Goal: Answer question/provide support

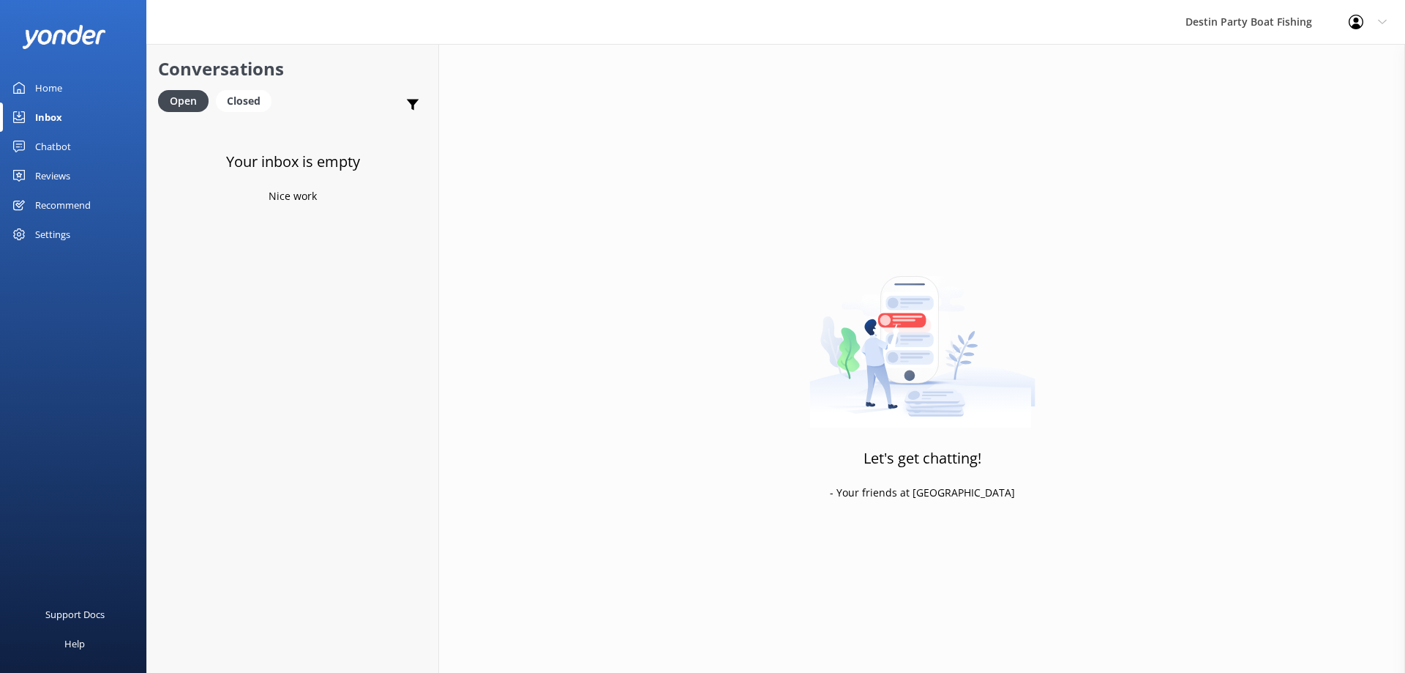
click at [54, 160] on div "Chatbot" at bounding box center [53, 146] width 36 height 29
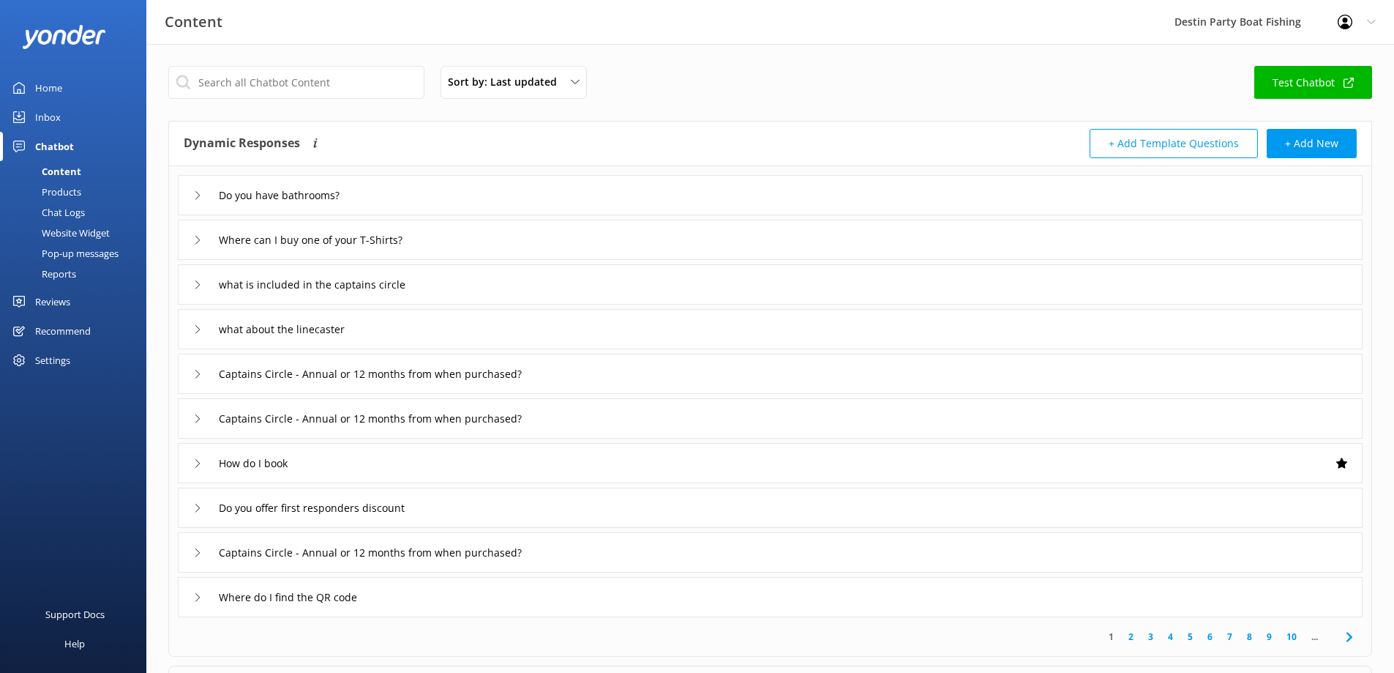
click at [61, 299] on div "Reviews" at bounding box center [52, 301] width 35 height 29
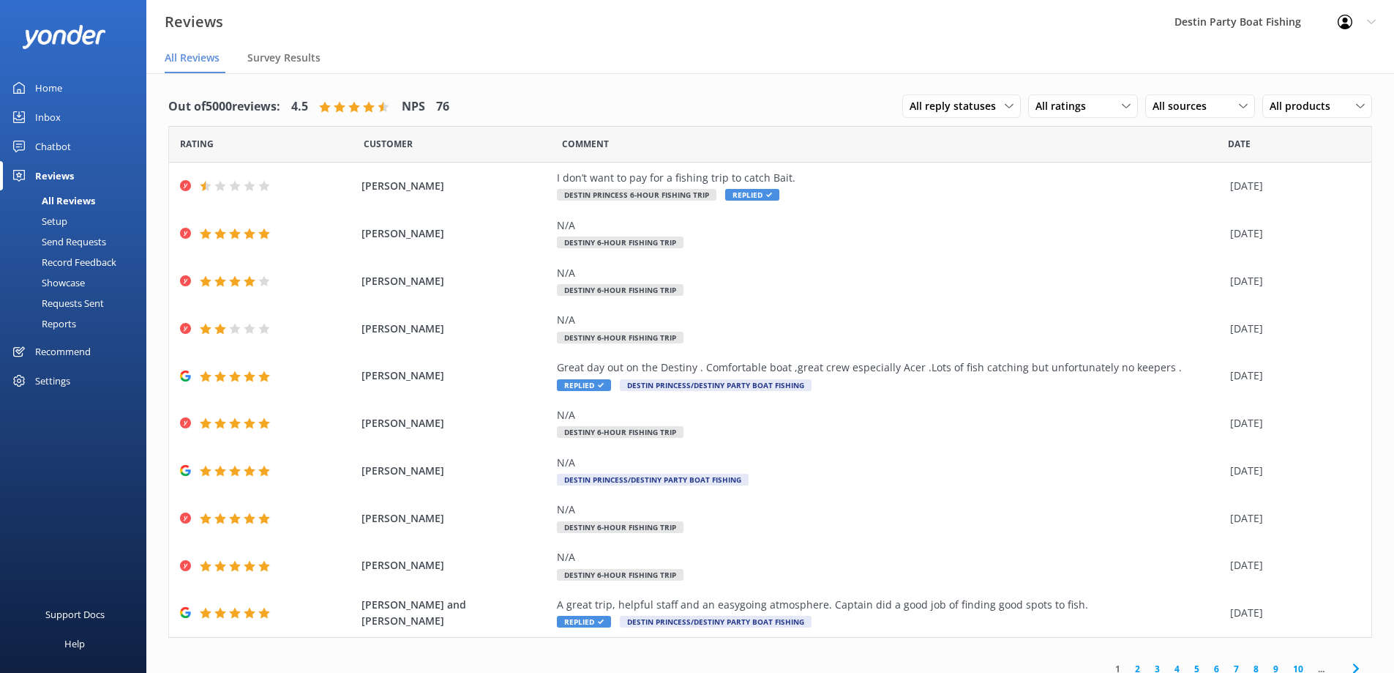
click at [55, 120] on div "Inbox" at bounding box center [48, 116] width 26 height 29
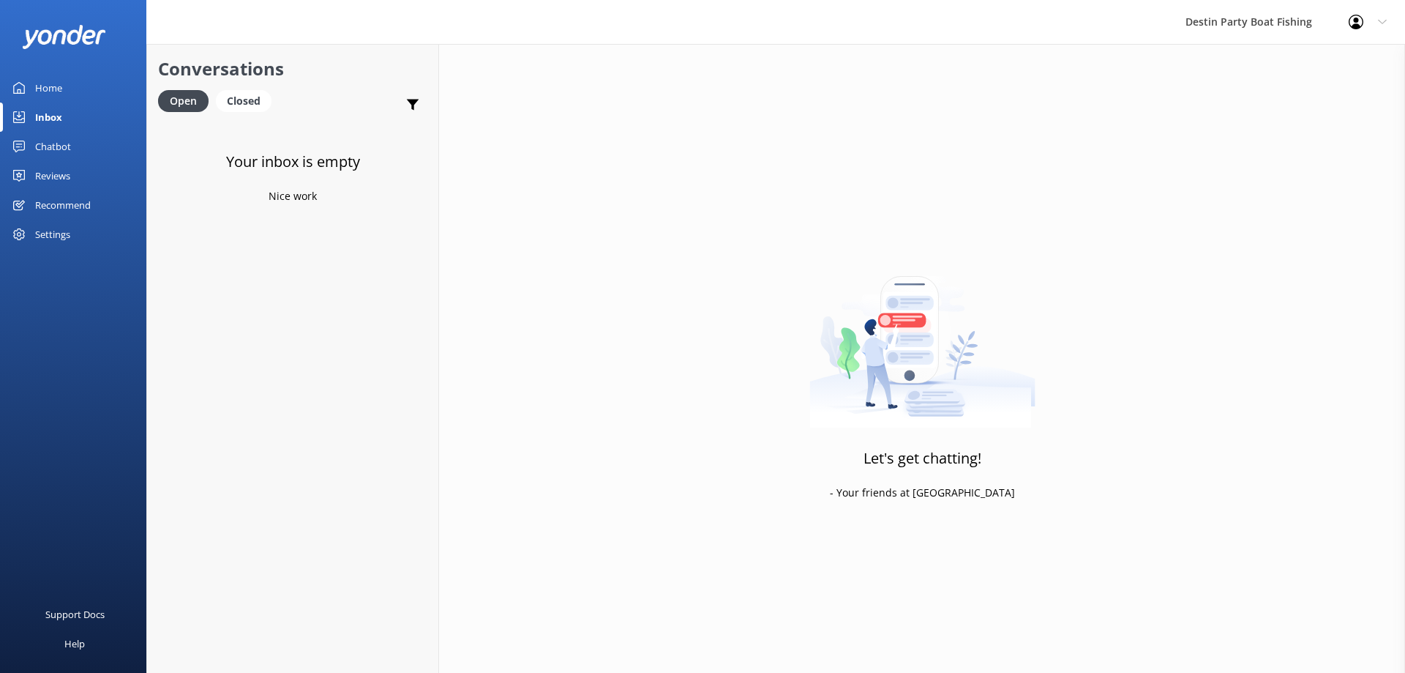
click at [53, 183] on div "Reviews" at bounding box center [52, 175] width 35 height 29
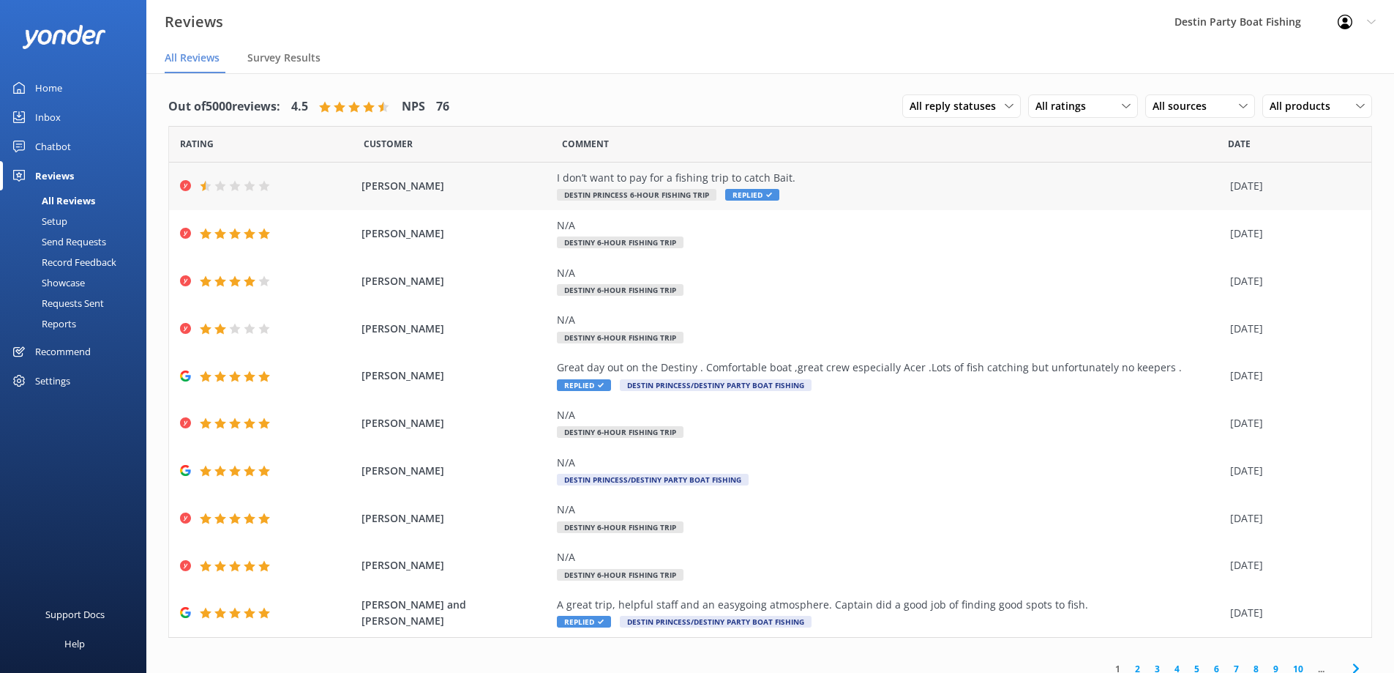
click at [738, 191] on span "Replied" at bounding box center [752, 195] width 54 height 12
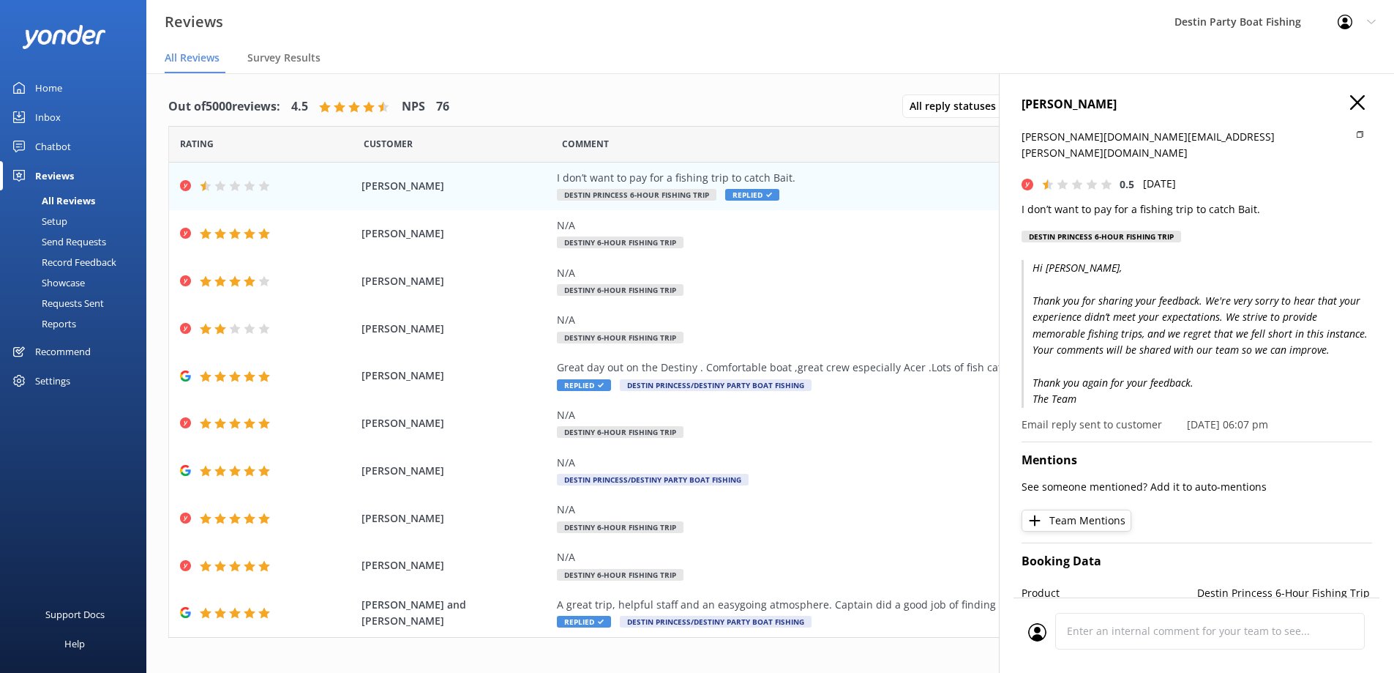
click at [1353, 101] on icon "button" at bounding box center [1357, 102] width 15 height 15
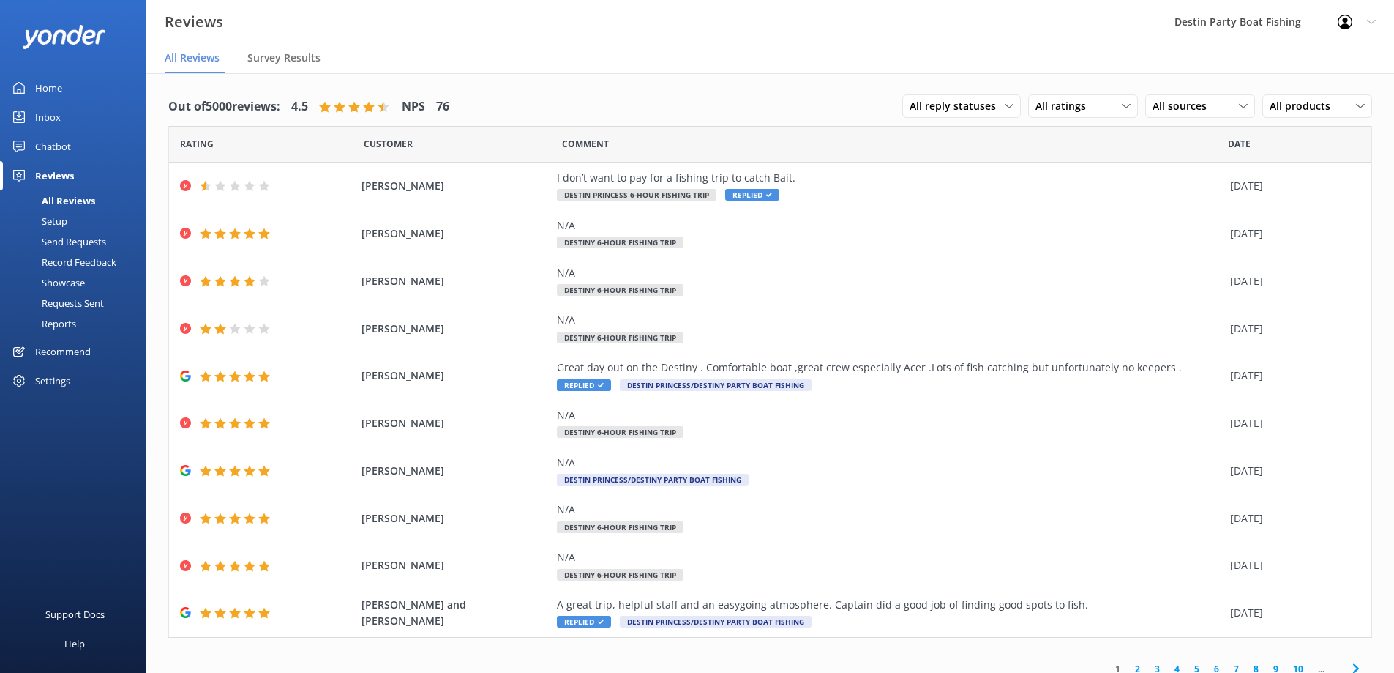
click at [32, 83] on link "Home" at bounding box center [73, 87] width 146 height 29
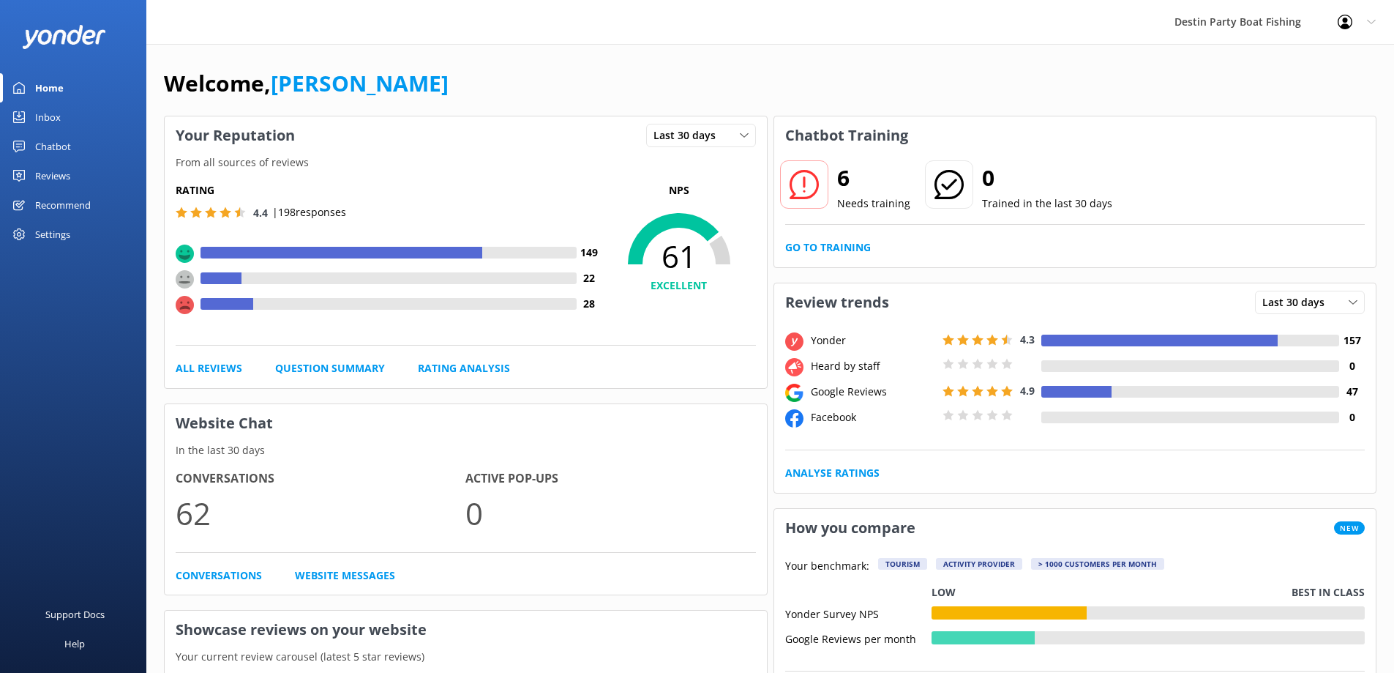
click at [49, 89] on div "Home" at bounding box center [49, 87] width 29 height 29
click at [49, 116] on div "Inbox" at bounding box center [48, 116] width 26 height 29
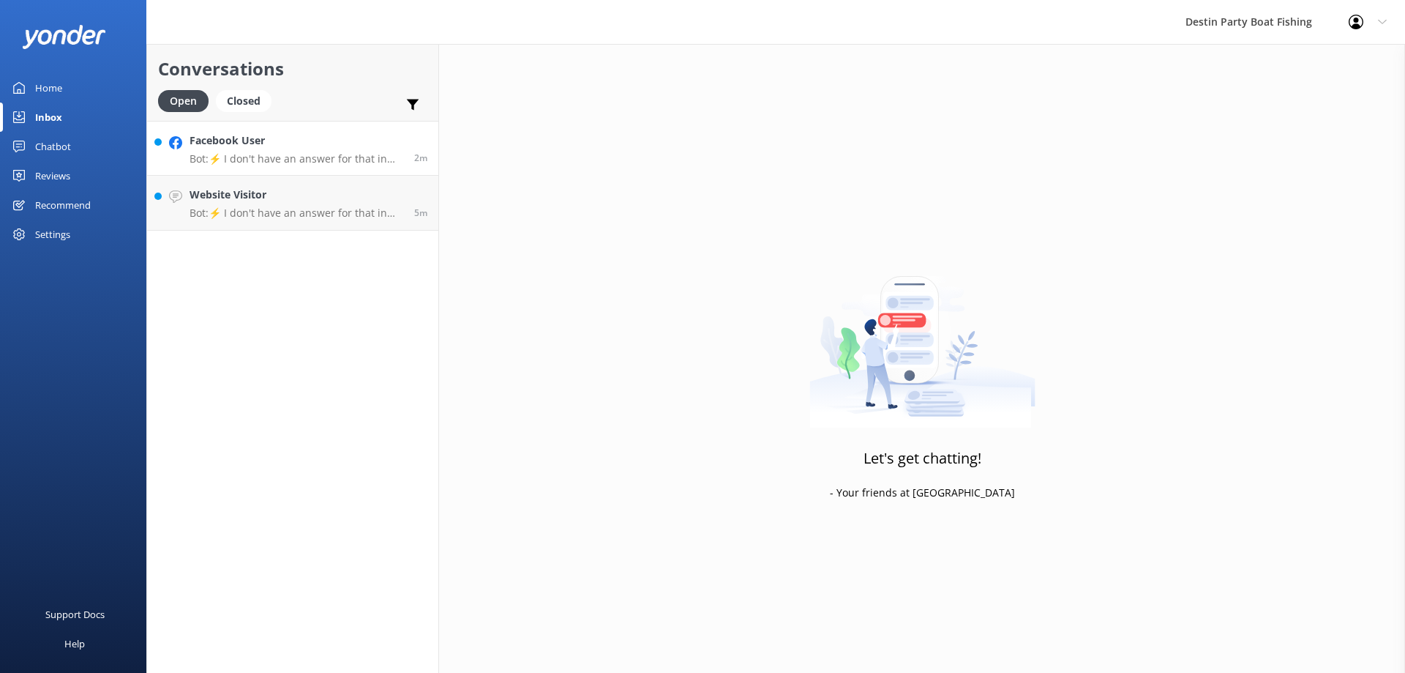
click at [321, 162] on p "Bot: ⚡ I don't have an answer for that in my knowledge base. Please try and rep…" at bounding box center [297, 158] width 214 height 13
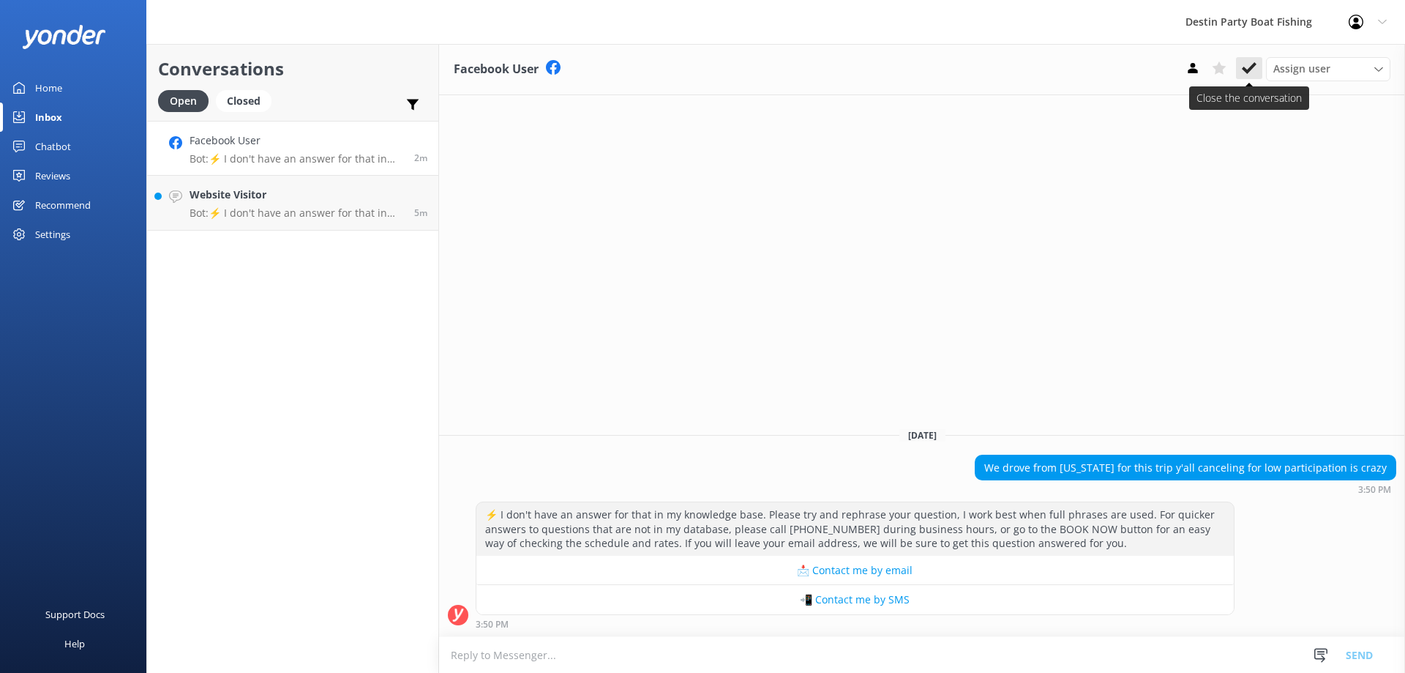
click at [1247, 59] on button at bounding box center [1249, 68] width 26 height 22
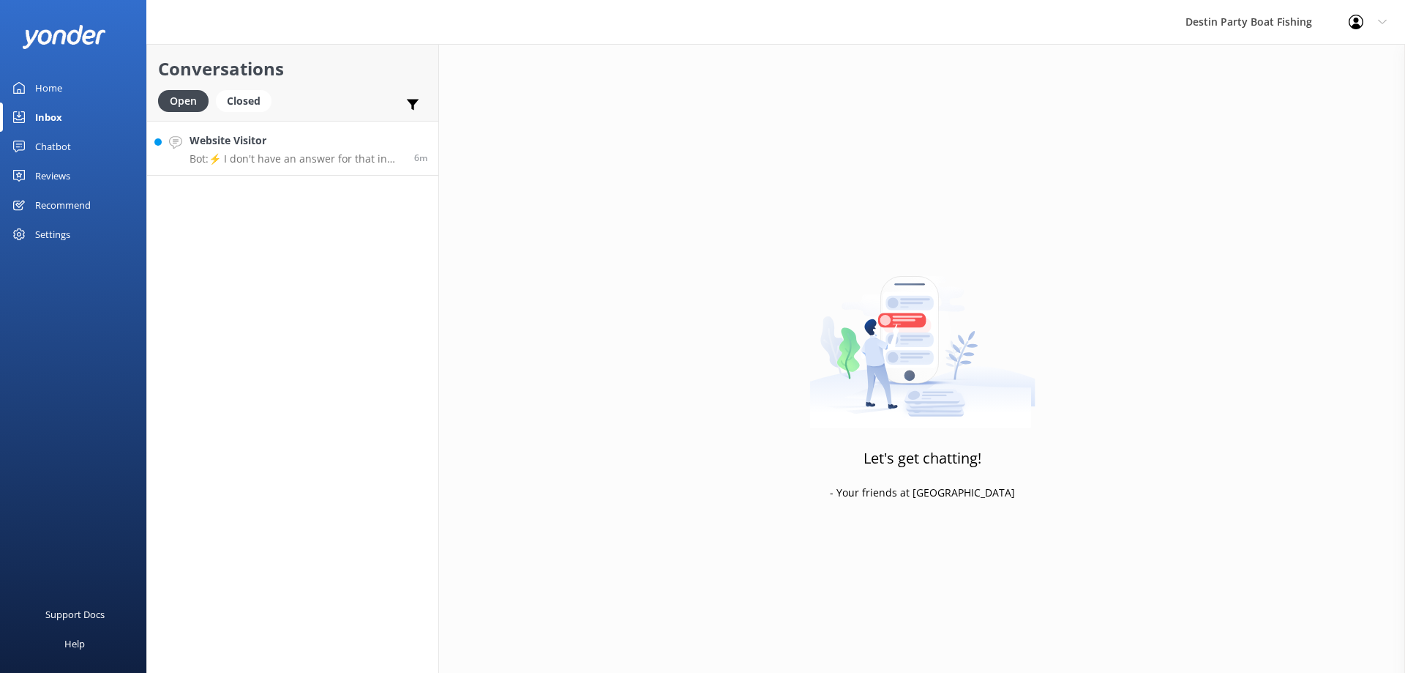
click at [366, 171] on link "Website Visitor Bot: ⚡ I don't have an answer for that in my knowledge base. Pl…" at bounding box center [292, 148] width 291 height 55
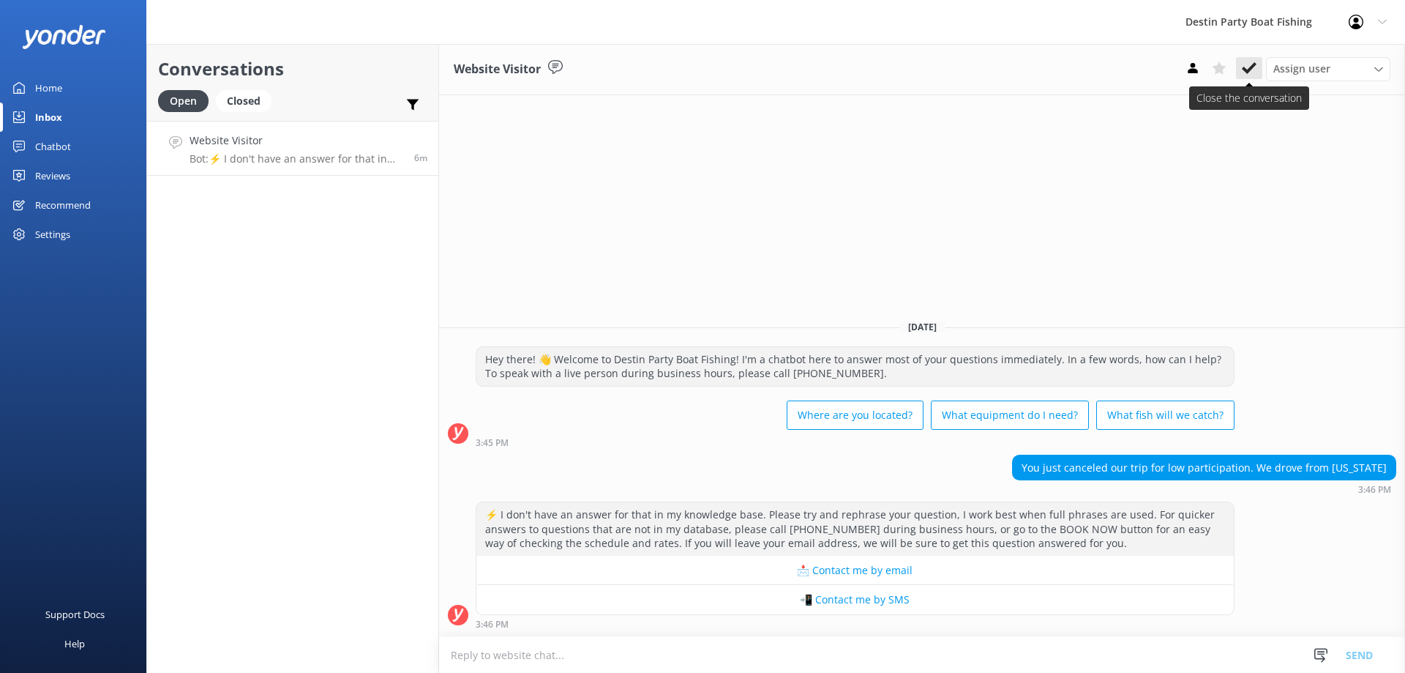
click at [1247, 65] on icon at bounding box center [1249, 68] width 15 height 15
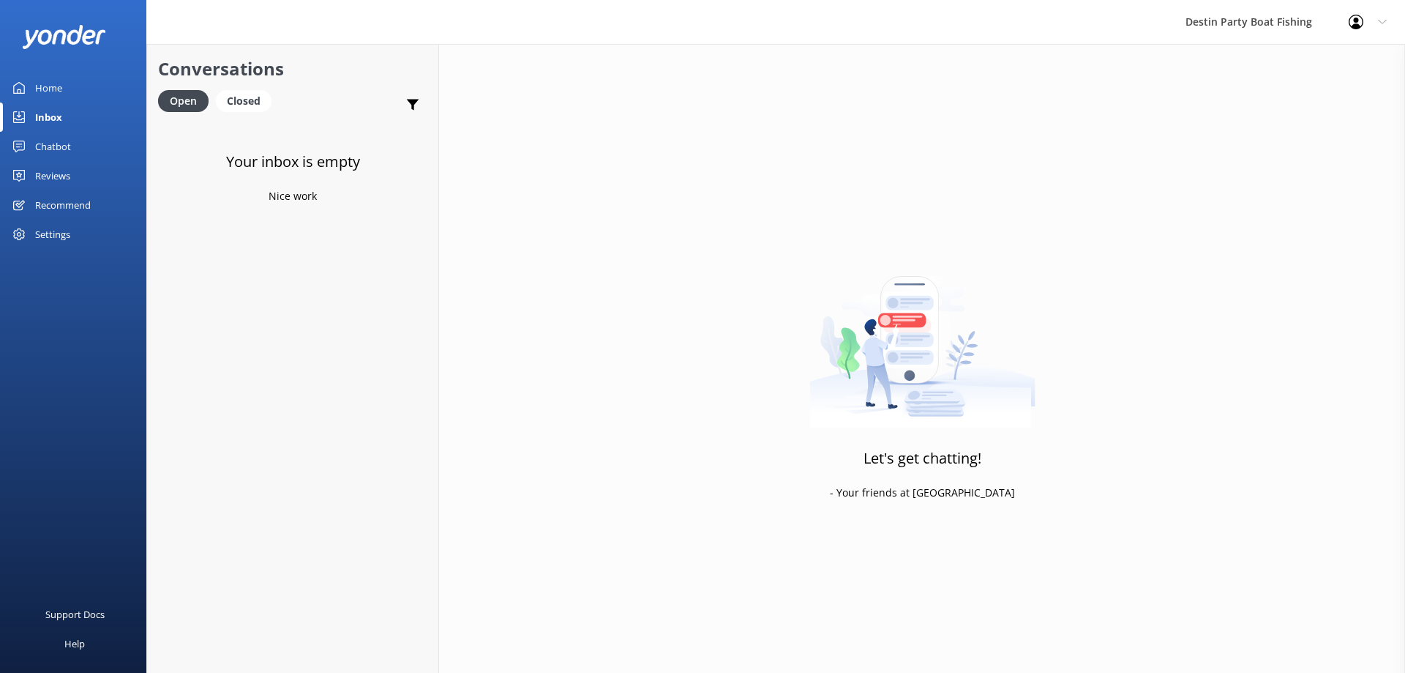
click at [56, 190] on div "Recommend" at bounding box center [63, 204] width 56 height 29
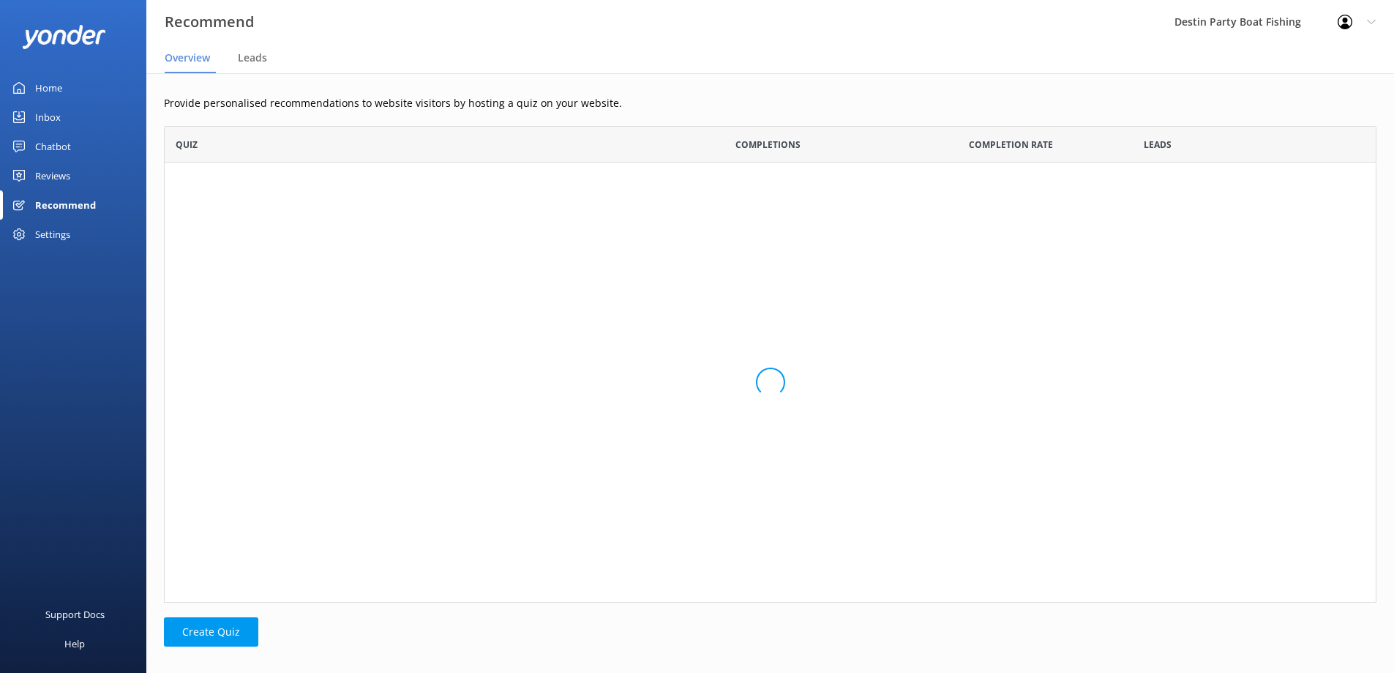
scroll to position [466, 1202]
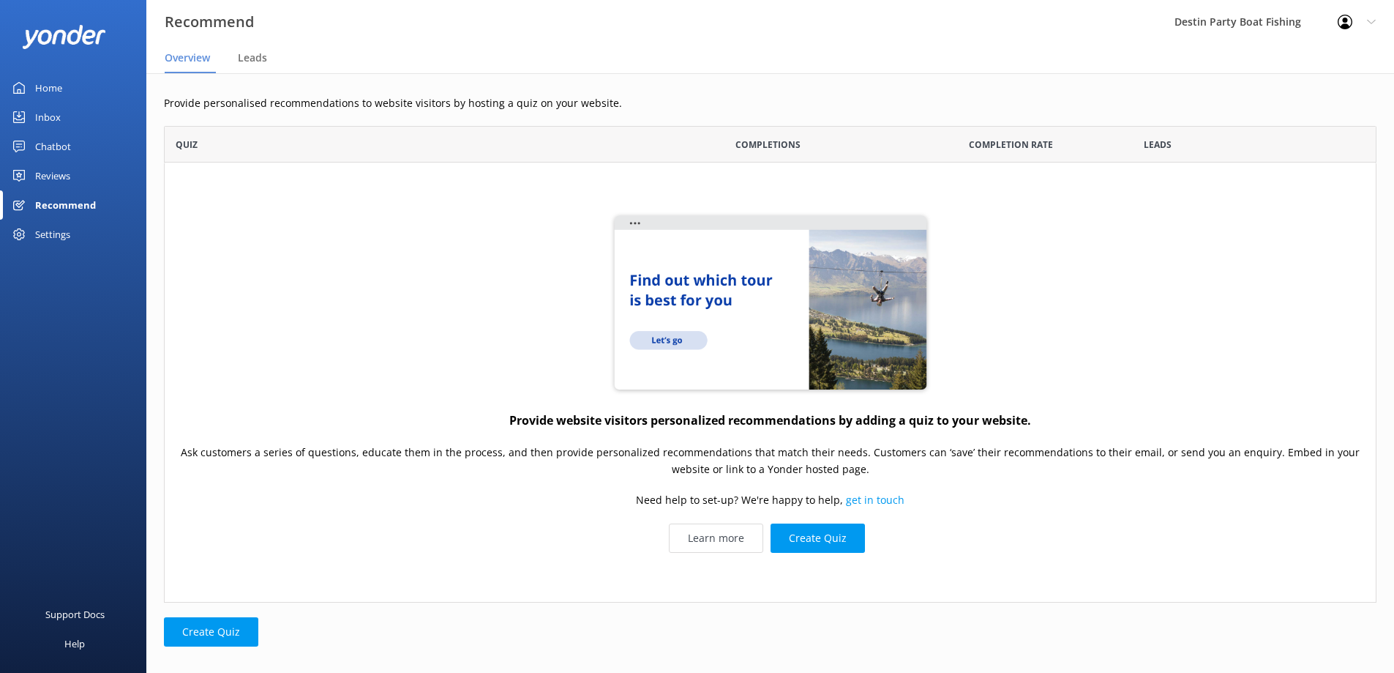
click at [56, 175] on div "Reviews" at bounding box center [52, 175] width 35 height 29
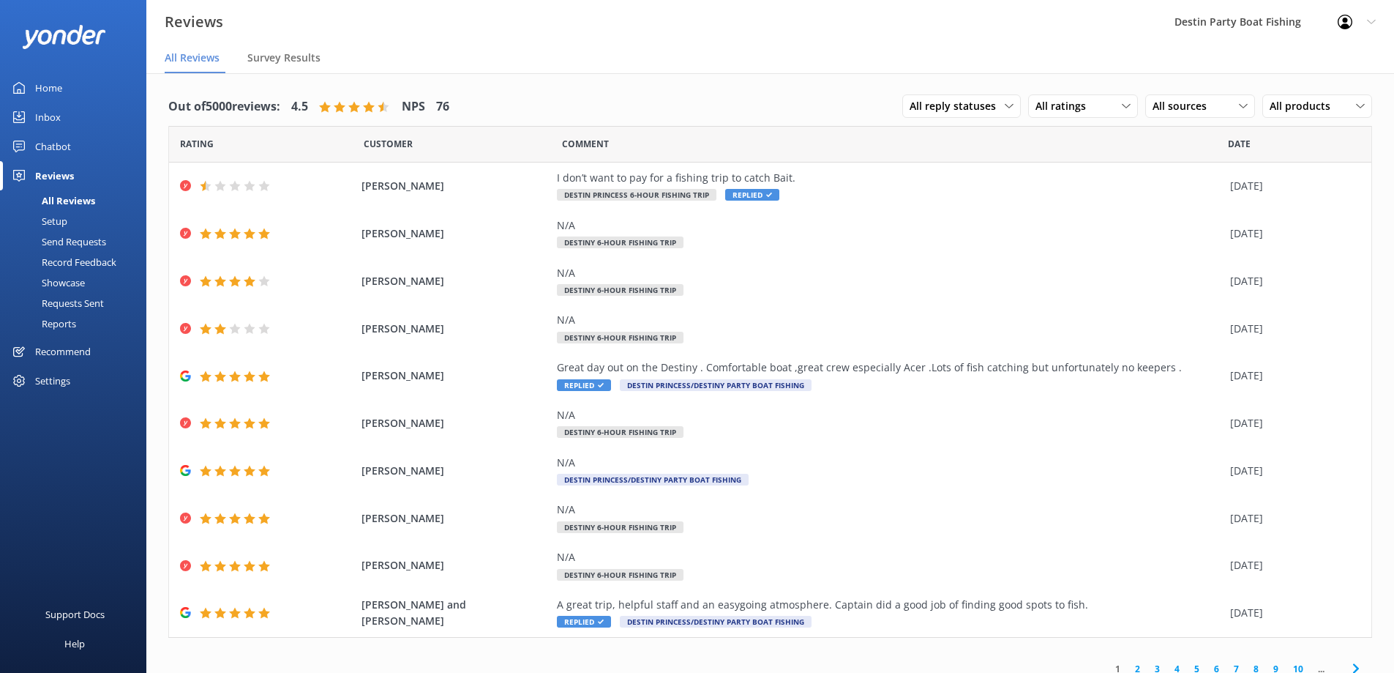
click at [53, 123] on div "Inbox" at bounding box center [48, 116] width 26 height 29
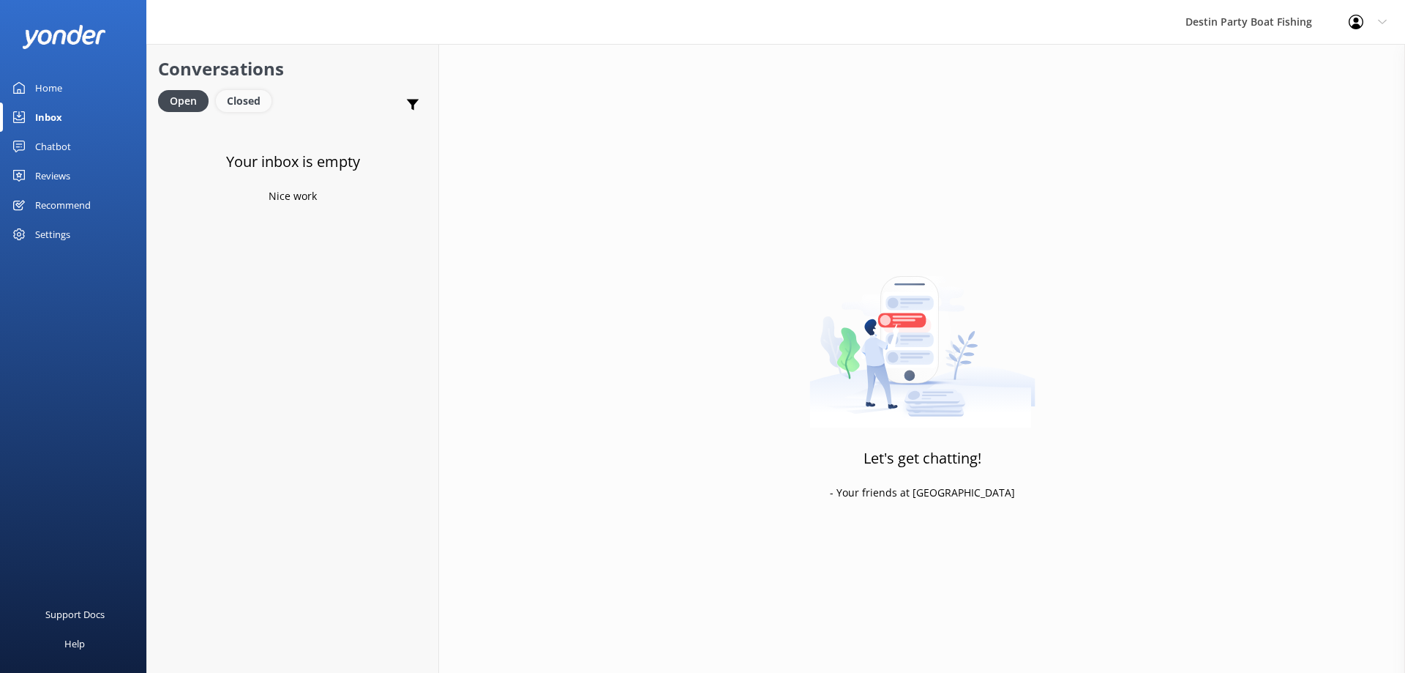
click at [247, 105] on div "Closed" at bounding box center [244, 101] width 56 height 22
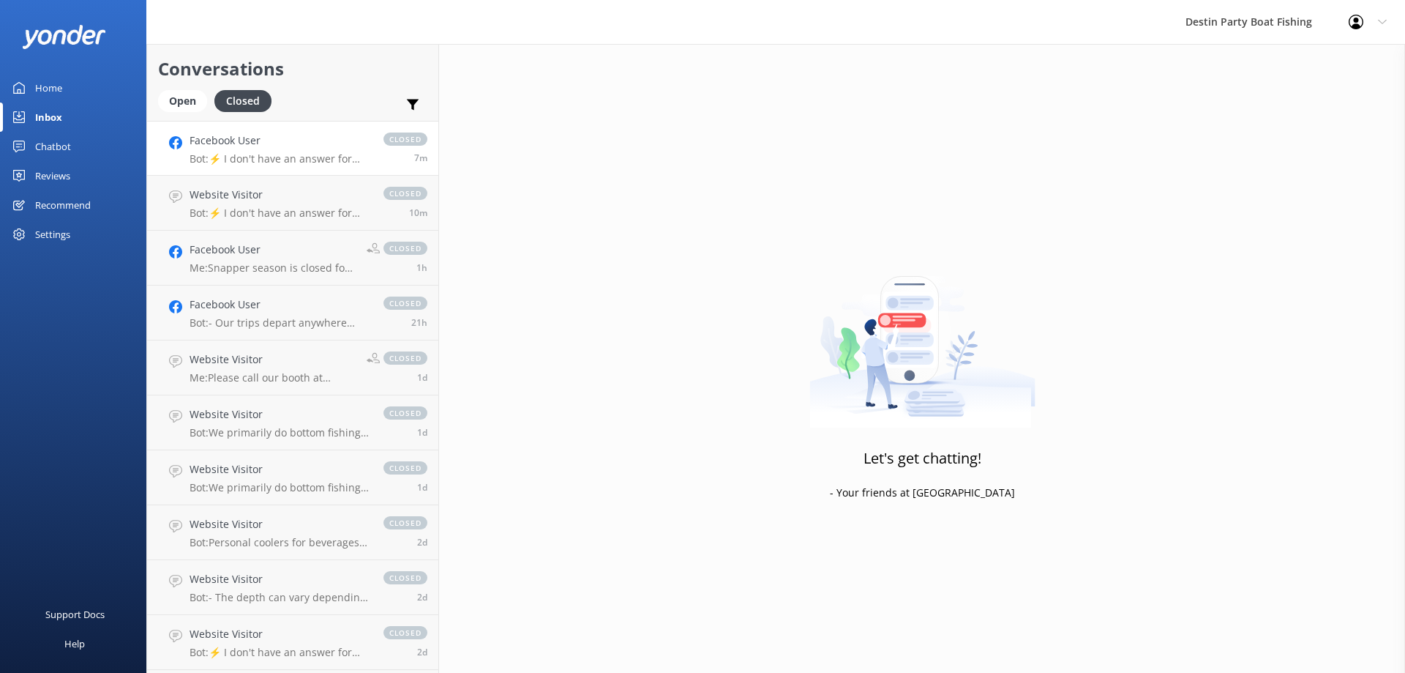
click at [300, 160] on p "Bot: ⚡ I don't have an answer for that in my knowledge base. Please try and rep…" at bounding box center [279, 158] width 179 height 13
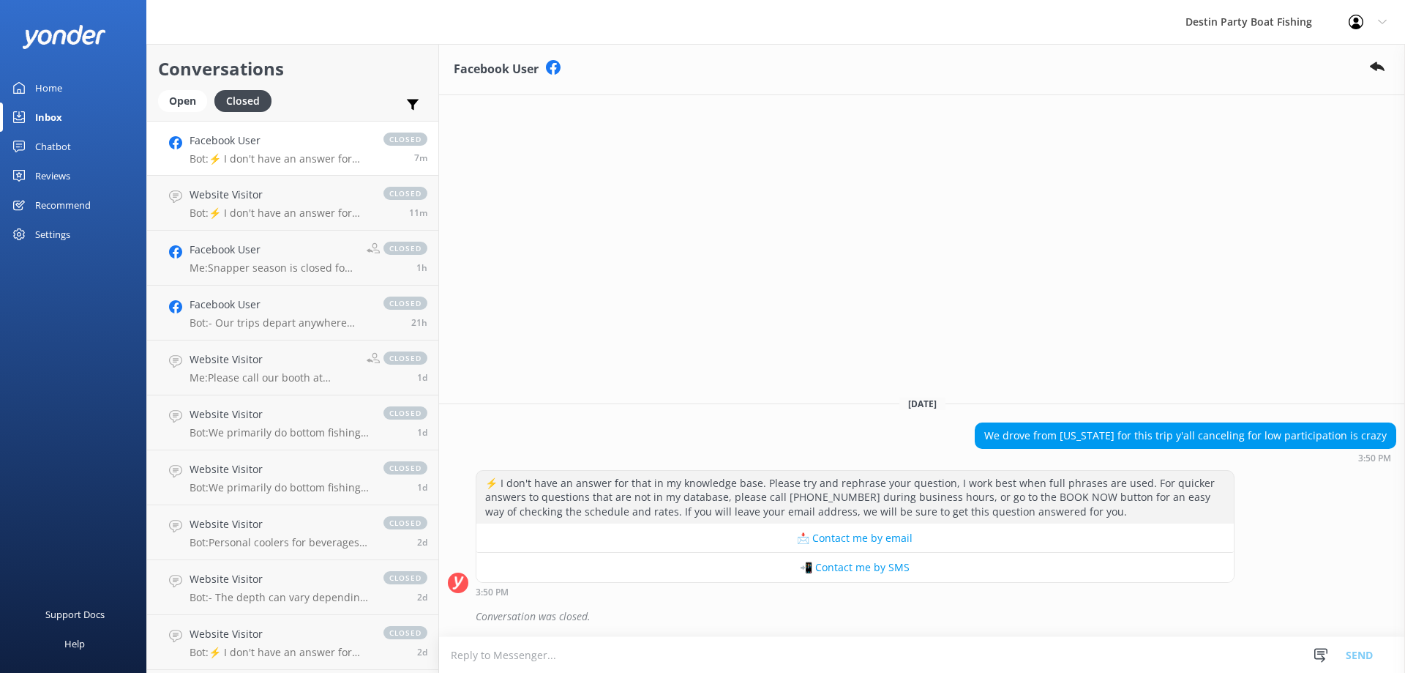
click at [59, 91] on div "Home" at bounding box center [48, 87] width 27 height 29
